Goal: Task Accomplishment & Management: Manage account settings

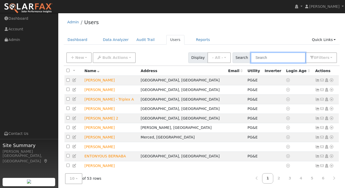
click at [275, 59] on input "text" at bounding box center [278, 57] width 55 height 11
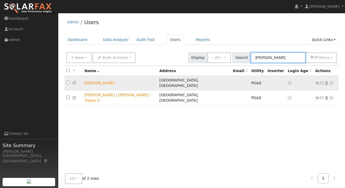
type input "[PERSON_NAME]"
click at [318, 81] on icon at bounding box center [318, 83] width 5 height 4
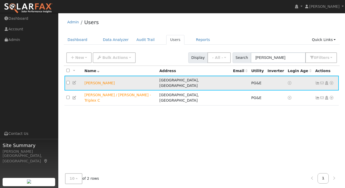
click at [318, 81] on icon at bounding box center [318, 83] width 5 height 4
click at [94, 82] on td "[PERSON_NAME]" at bounding box center [120, 83] width 75 height 15
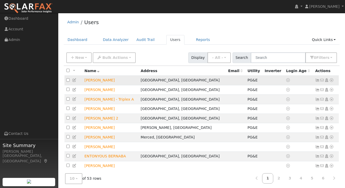
click at [318, 81] on icon at bounding box center [318, 80] width 5 height 4
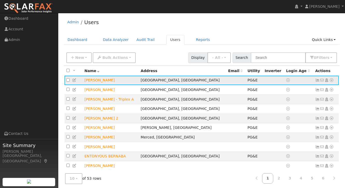
click at [318, 81] on icon at bounding box center [318, 80] width 5 height 4
click at [272, 59] on input "text" at bounding box center [278, 57] width 55 height 11
click at [336, 6] on span "[PERSON_NAME]" at bounding box center [325, 6] width 30 height 4
click at [319, 62] on link "Log Out" at bounding box center [324, 63] width 43 height 7
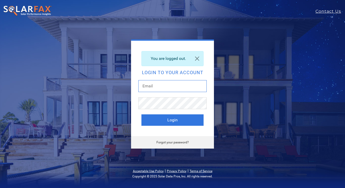
type input "Jeremy@jointutilityproject.com"
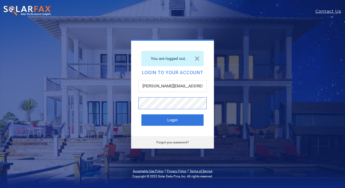
click at [173, 120] on button "Login" at bounding box center [173, 119] width 62 height 11
